Goal: Go to known website: Access a specific website the user already knows

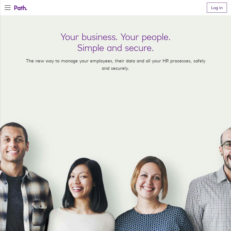
click at [213, 11] on link "Log in" at bounding box center [216, 8] width 20 height 10
